Goal: Check status: Check status

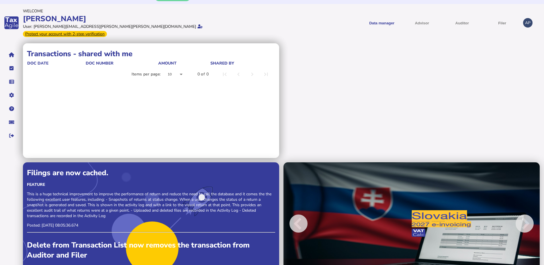
scroll to position [20, 0]
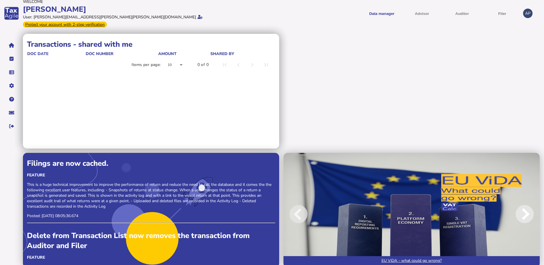
click at [528, 205] on span at bounding box center [525, 214] width 18 height 18
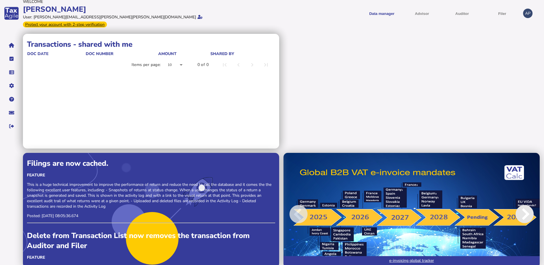
click at [528, 205] on span at bounding box center [525, 214] width 18 height 18
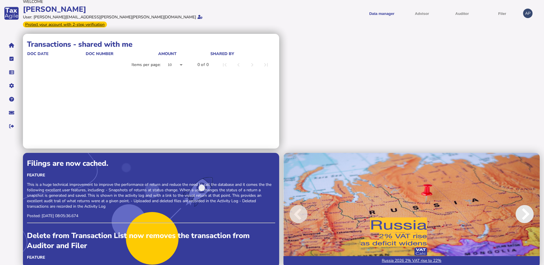
click at [528, 205] on span at bounding box center [525, 214] width 18 height 18
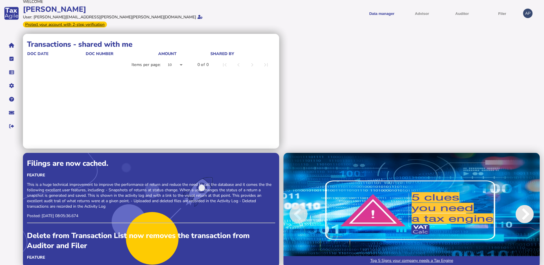
click at [528, 205] on span at bounding box center [525, 214] width 18 height 18
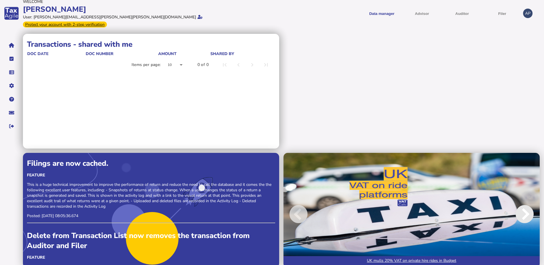
click at [528, 205] on span at bounding box center [525, 214] width 18 height 18
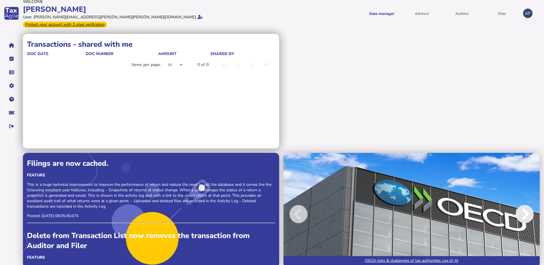
click at [528, 205] on span at bounding box center [525, 214] width 18 height 18
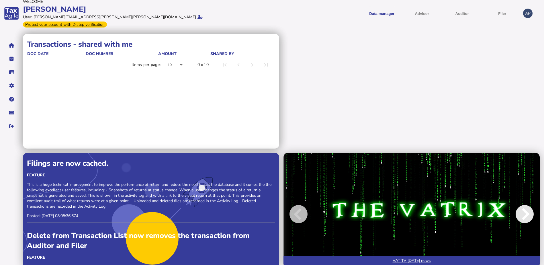
click at [528, 205] on span at bounding box center [525, 214] width 18 height 18
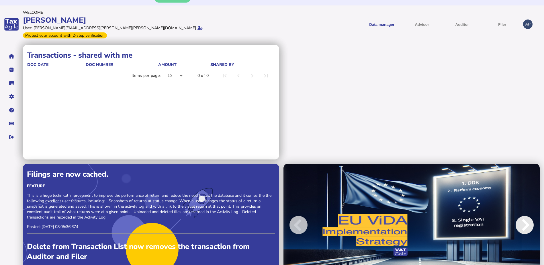
scroll to position [0, 0]
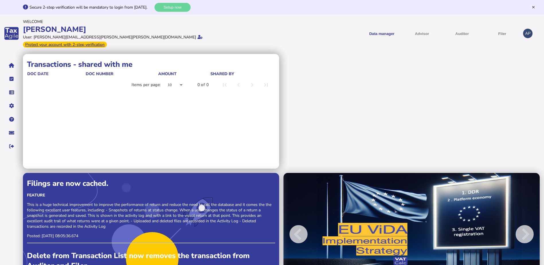
click at [343, 81] on div "Transactions - shared by me doc date doc number Amount shared with Items per pa…" at bounding box center [283, 173] width 521 height 238
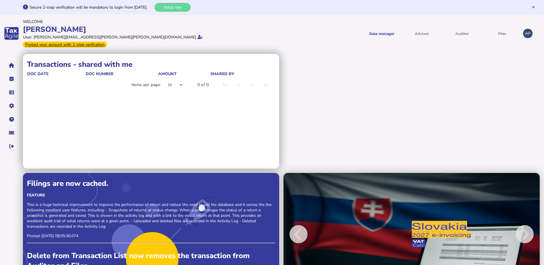
click at [375, 22] on div "Data manager VAT Transaction list Advisor Auditor Filer VAT Filings - list view…" at bounding box center [396, 33] width 247 height 22
click at [381, 54] on link "Transaction list" at bounding box center [387, 54] width 44 height 9
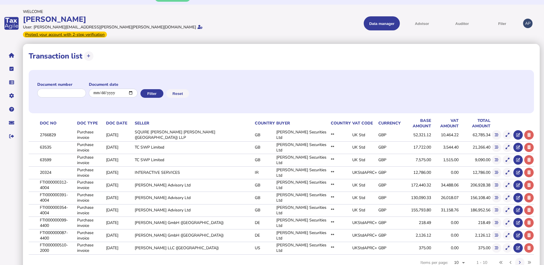
scroll to position [15, 0]
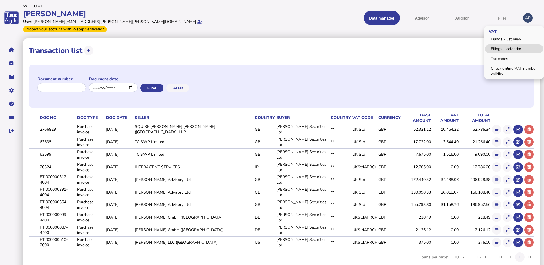
click at [503, 45] on link "Filings - calendar" at bounding box center [514, 48] width 58 height 9
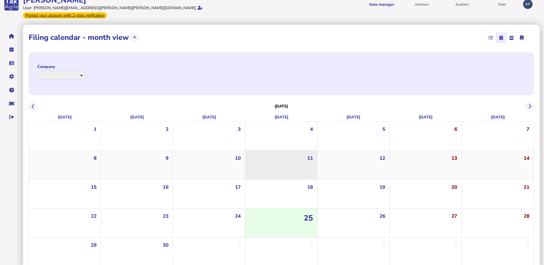
scroll to position [30, 0]
select select "**********"
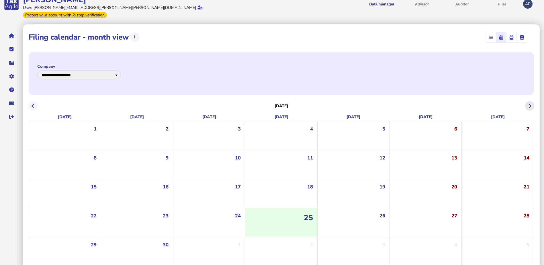
click at [527, 101] on button at bounding box center [529, 105] width 9 height 9
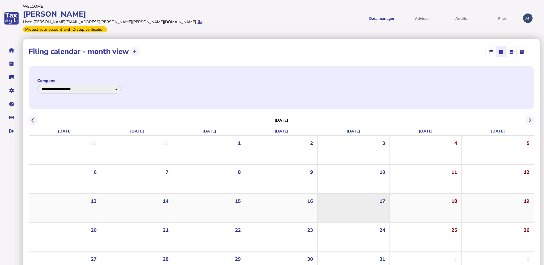
scroll to position [30, 0]
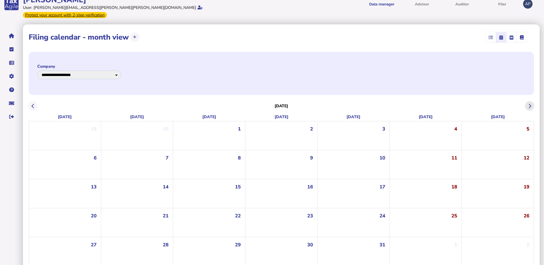
click at [530, 106] on icon at bounding box center [529, 106] width 3 height 0
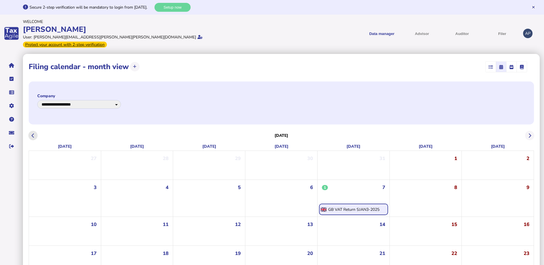
click at [37, 131] on button at bounding box center [32, 135] width 9 height 9
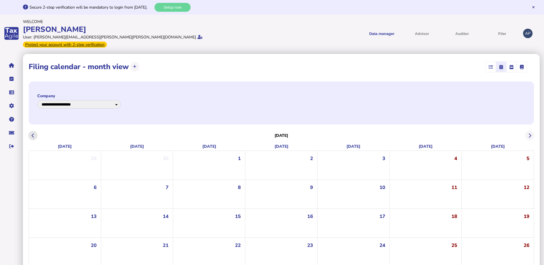
click at [37, 131] on button at bounding box center [32, 135] width 9 height 9
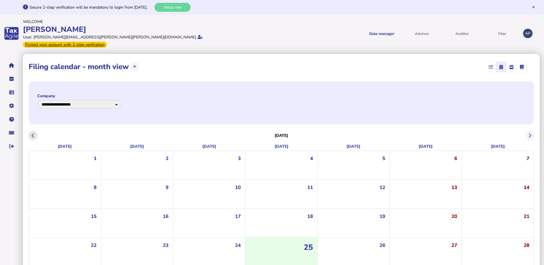
click at [37, 131] on button at bounding box center [32, 135] width 9 height 9
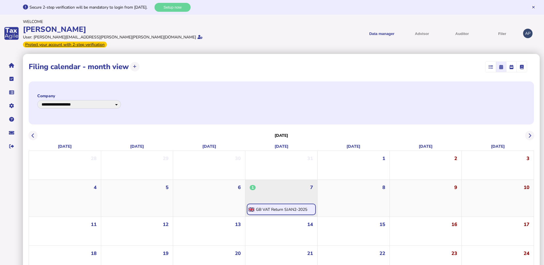
click at [283, 207] on div "GB VAT Return SJAN2-2025" at bounding box center [281, 209] width 51 height 5
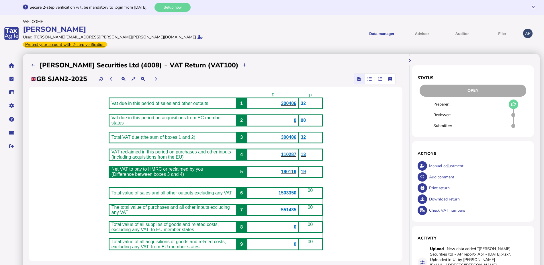
click at [296, 101] on span "300406" at bounding box center [288, 103] width 15 height 5
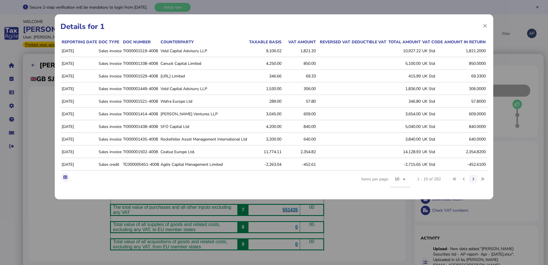
click at [482, 25] on h1 "Details for 1" at bounding box center [273, 26] width 427 height 10
click at [484, 24] on span "×" at bounding box center [485, 25] width 5 height 11
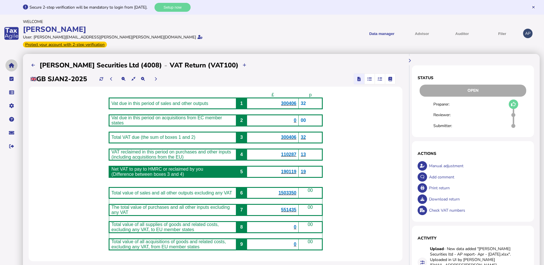
click at [11, 65] on icon "navigate application pages" at bounding box center [11, 65] width 5 height 0
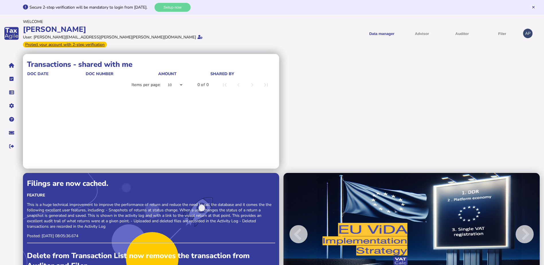
click at [308, 33] on menu "Data manager VAT Transaction list Advisor Auditor Filer VAT Filings - list view…" at bounding box center [396, 33] width 247 height 14
